Goal: Information Seeking & Learning: Learn about a topic

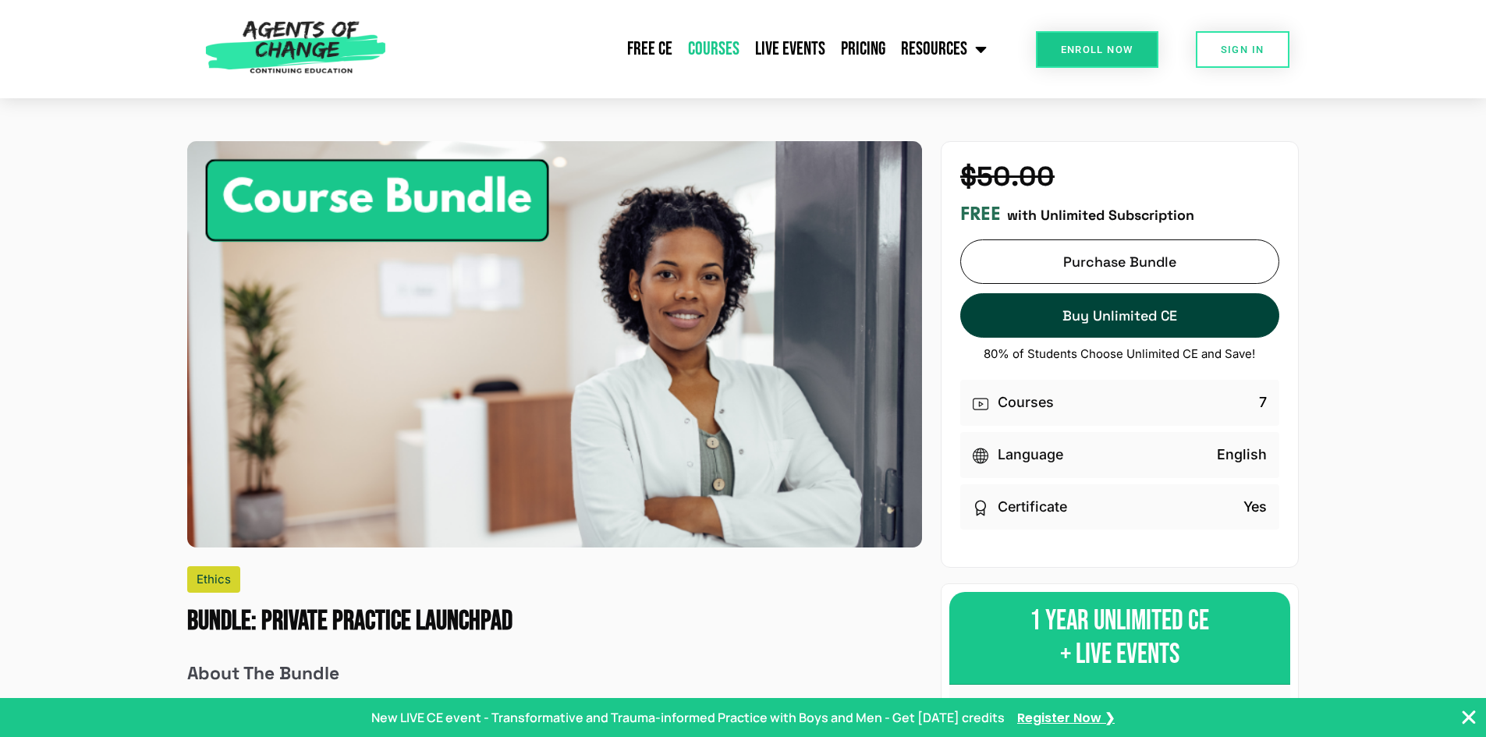
click at [733, 51] on link "Courses" at bounding box center [713, 49] width 67 height 39
